Goal: Find specific page/section: Find specific page/section

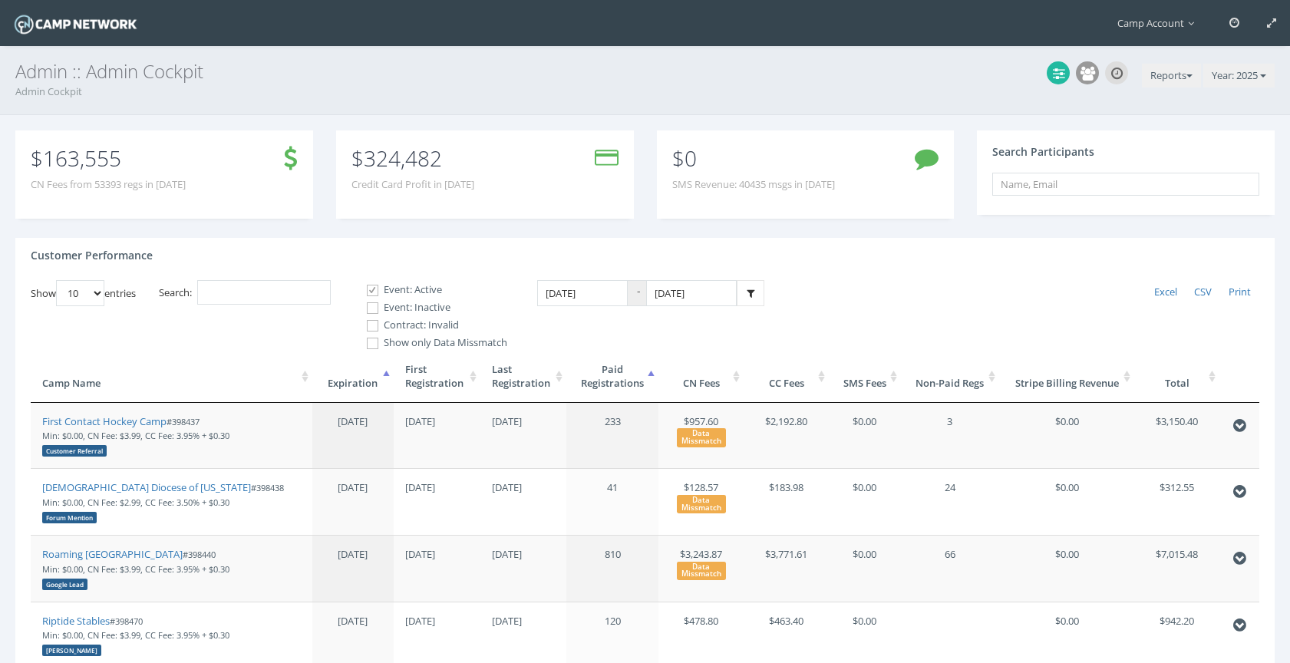
click at [1155, 94] on div "Reports Generate Fees Directors' Account Balances Customer Life Cycle Trial Acc…" at bounding box center [645, 80] width 1290 height 69
click at [1161, 74] on button "Reports" at bounding box center [1171, 76] width 59 height 25
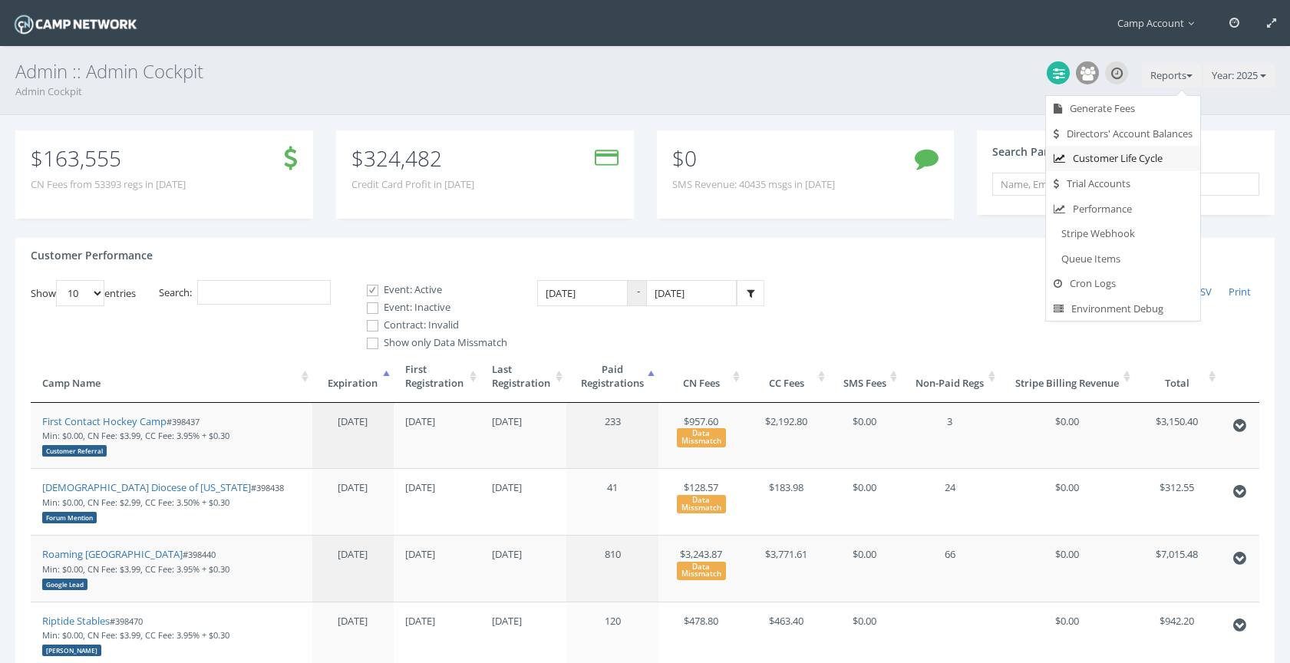
click at [1122, 166] on link "Customer Life Cycle" at bounding box center [1123, 158] width 154 height 25
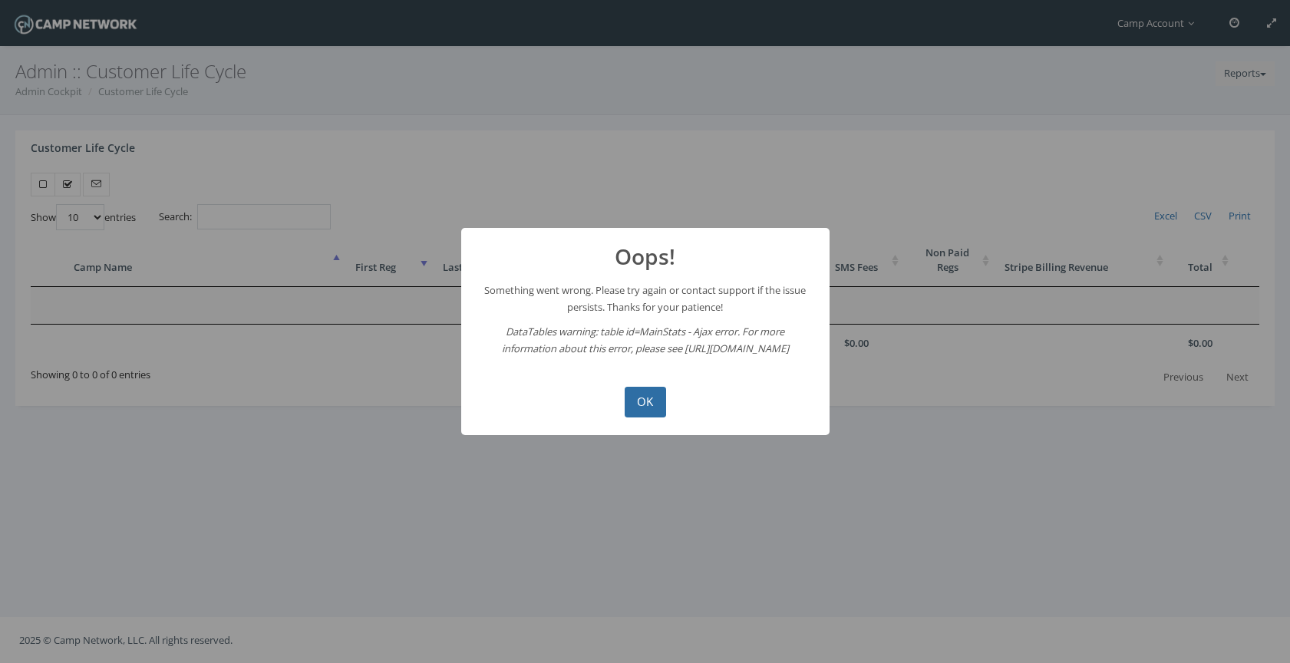
click at [650, 403] on button "OK" at bounding box center [645, 402] width 41 height 31
